Goal: Transaction & Acquisition: Book appointment/travel/reservation

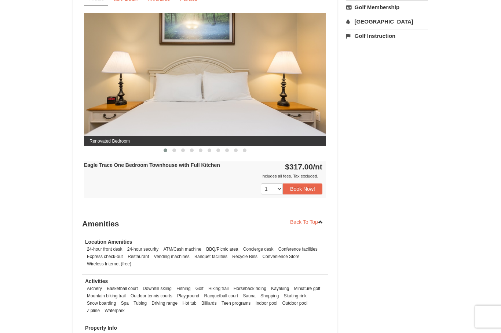
scroll to position [247, 0]
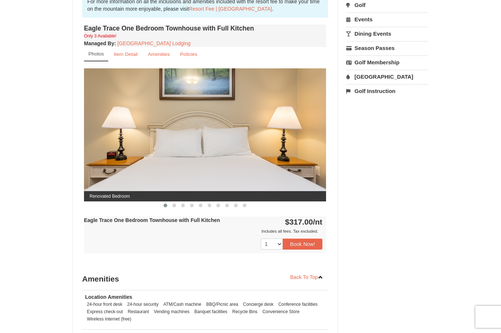
click at [240, 152] on img at bounding box center [205, 134] width 242 height 133
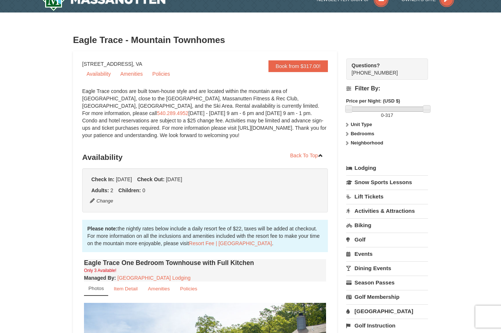
scroll to position [0, 0]
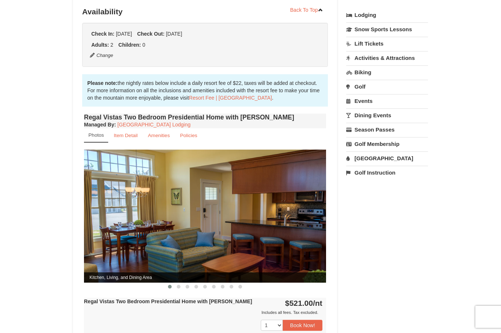
scroll to position [169, 0]
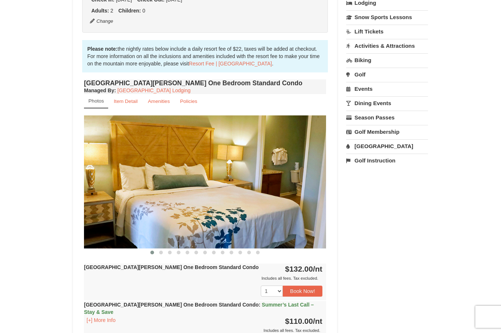
scroll to position [180, 0]
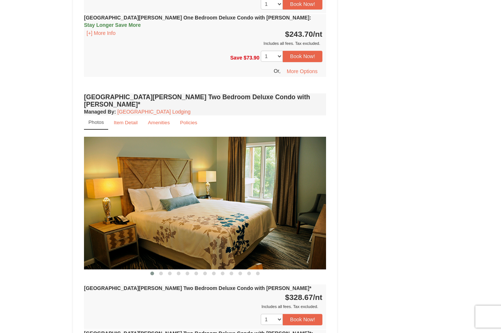
scroll to position [480, 0]
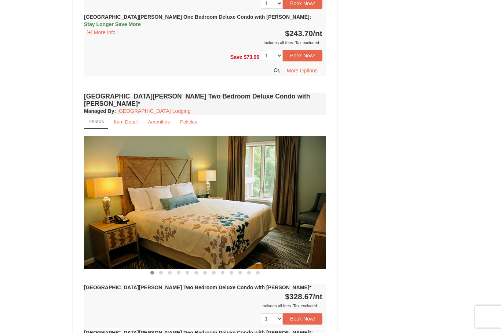
click at [241, 175] on img at bounding box center [205, 202] width 242 height 133
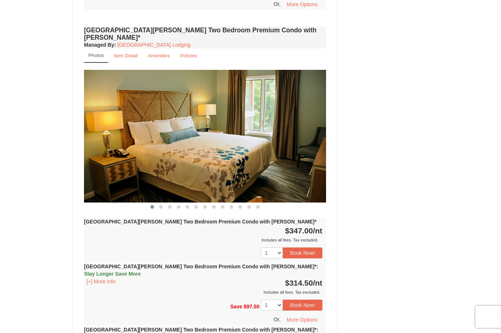
scroll to position [1317, 0]
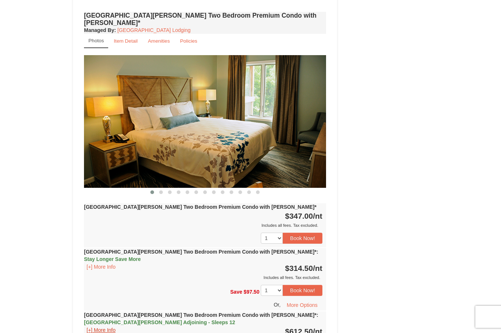
click at [101, 326] on button "[+] More Info" at bounding box center [101, 330] width 34 height 8
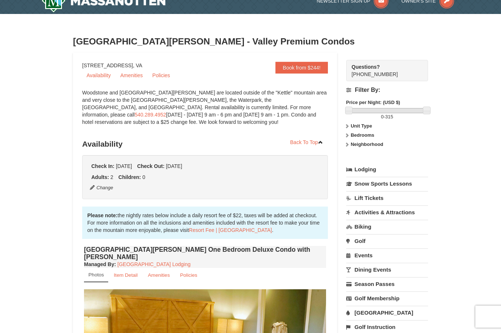
scroll to position [0, 0]
